Goal: Answer question/provide support

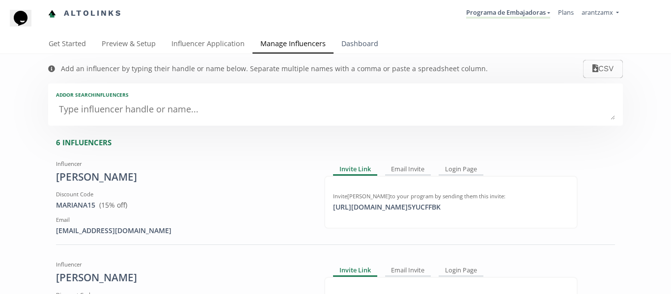
click at [365, 40] on link "Dashboard" at bounding box center [360, 45] width 53 height 20
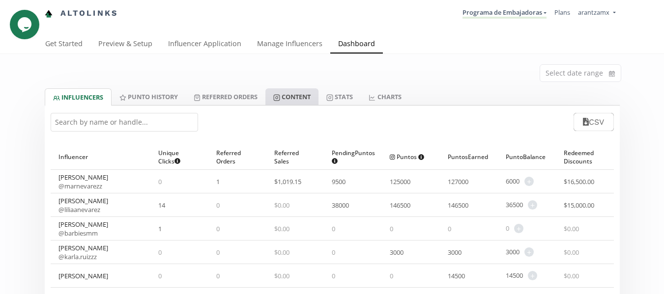
click at [318, 100] on link "Content" at bounding box center [291, 96] width 53 height 17
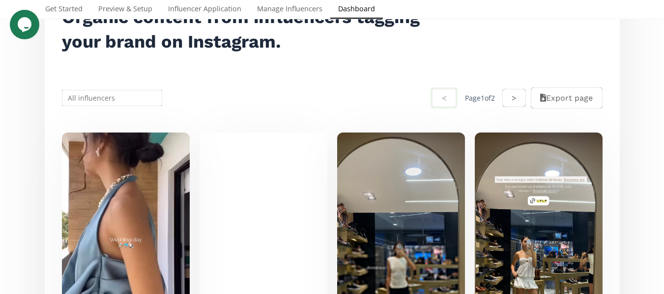
scroll to position [147, 0]
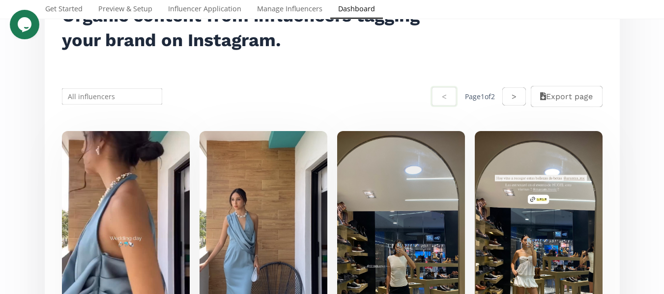
click at [128, 99] on input "text" at bounding box center [112, 96] width 104 height 19
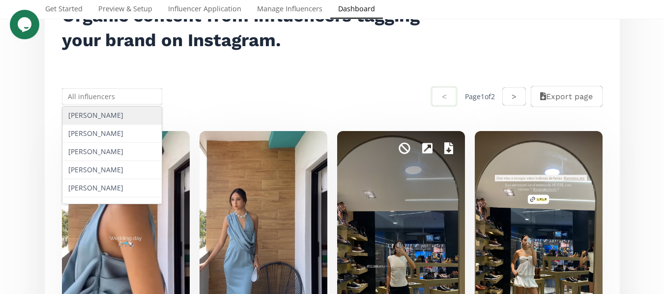
click at [233, 85] on div "[PERSON_NAME] [PERSON_NAME] [PERSON_NAME] [PERSON_NAME] [PERSON_NAME] < Page 1 …" at bounding box center [332, 96] width 563 height 47
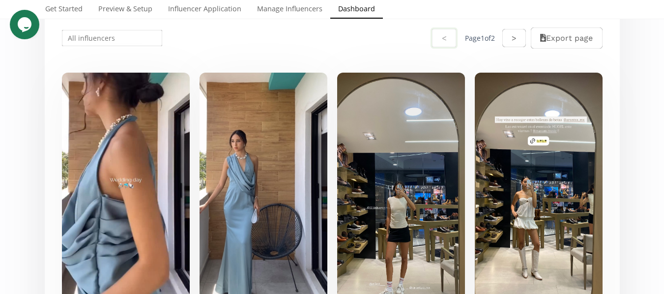
scroll to position [197, 0]
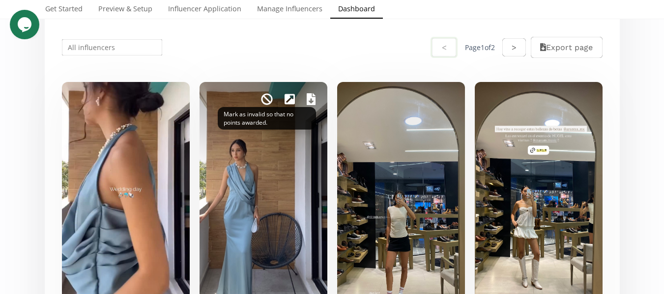
click at [268, 99] on icon at bounding box center [267, 99] width 12 height 12
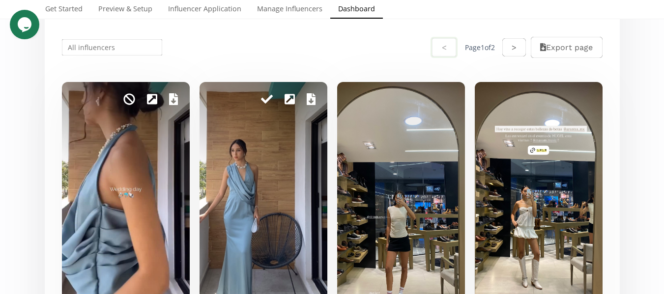
click at [120, 96] on div "Mark as invalid so that no points awarded." at bounding box center [126, 197] width 128 height 231
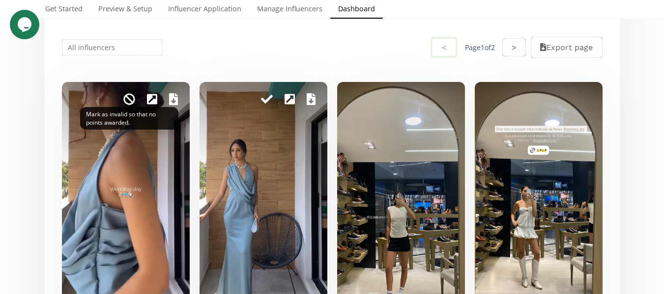
click at [126, 98] on icon at bounding box center [129, 99] width 12 height 12
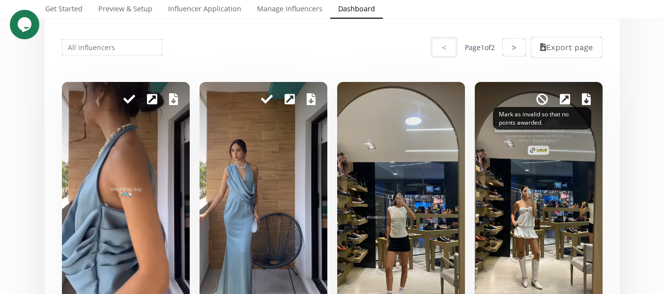
click at [539, 101] on icon at bounding box center [542, 99] width 12 height 12
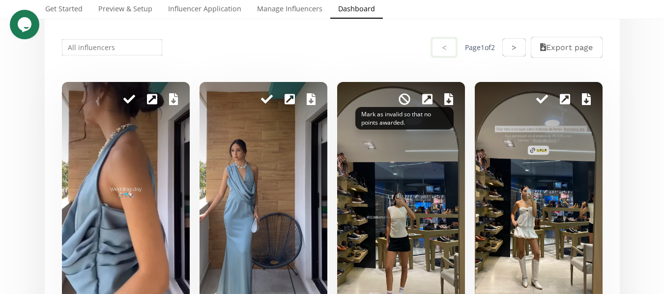
click at [405, 100] on icon at bounding box center [404, 99] width 11 height 11
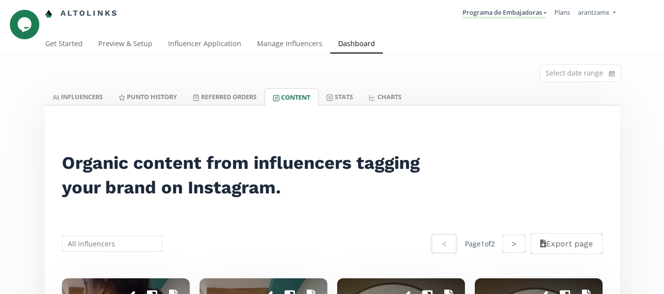
scroll to position [49, 0]
